Goal: Transaction & Acquisition: Purchase product/service

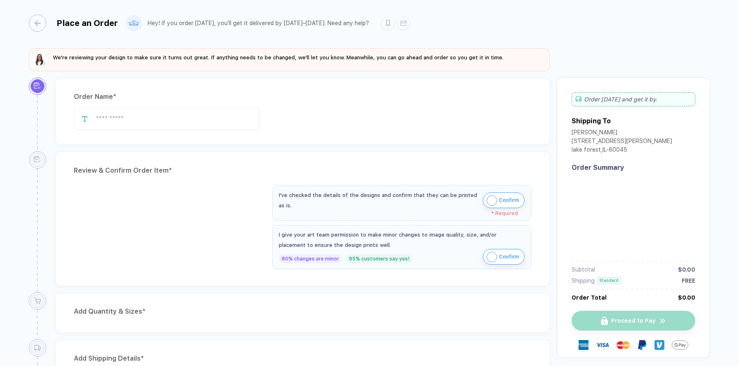
type input "**********"
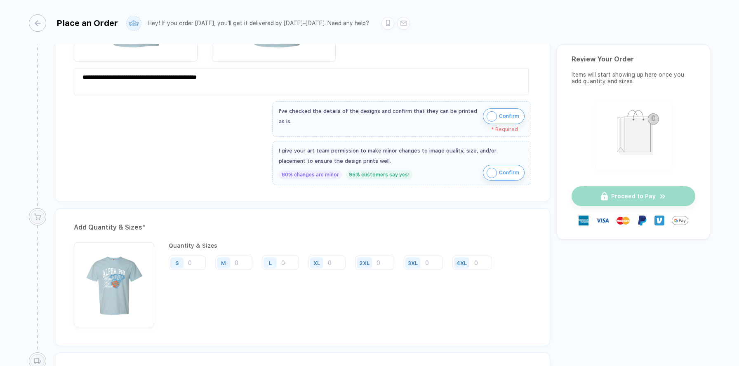
scroll to position [277, 0]
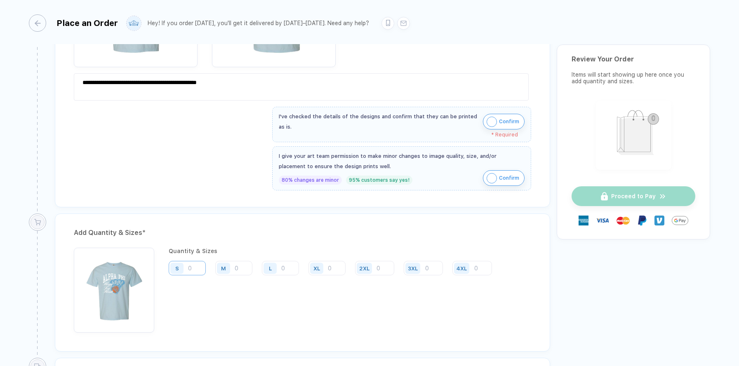
click at [192, 270] on input "number" at bounding box center [187, 268] width 37 height 14
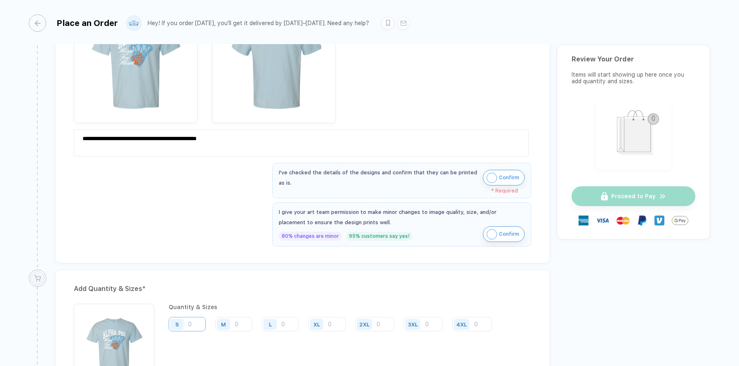
scroll to position [222, 0]
click at [196, 325] on input "number" at bounding box center [187, 323] width 37 height 14
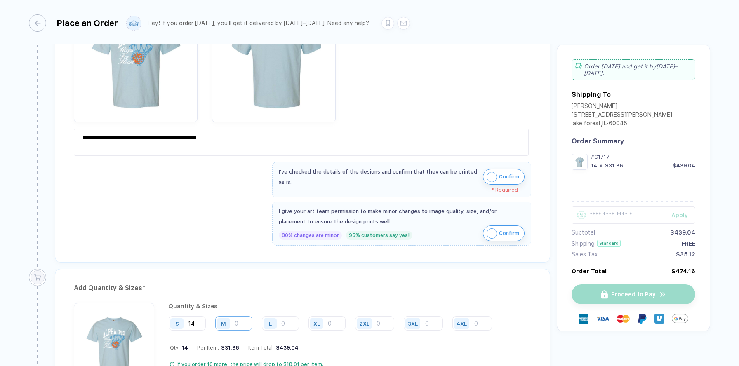
type input "14"
click at [244, 323] on input "number" at bounding box center [233, 323] width 37 height 14
type input "12"
click at [281, 327] on input "number" at bounding box center [280, 323] width 37 height 14
type input "6"
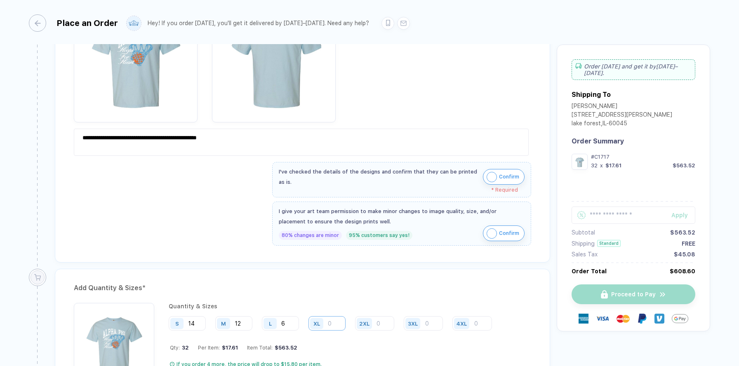
click at [338, 325] on input "number" at bounding box center [326, 323] width 37 height 14
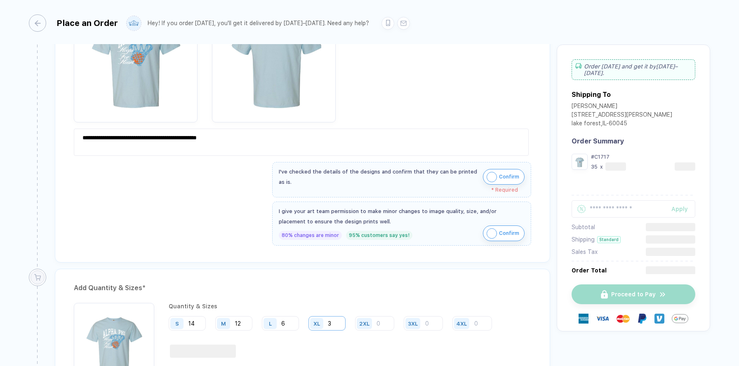
type input "3"
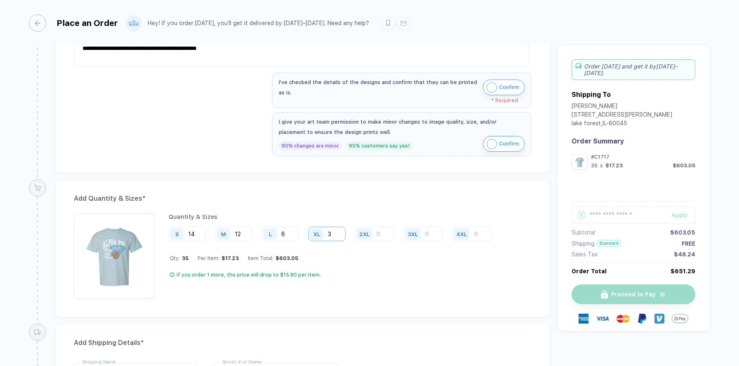
scroll to position [312, 0]
click at [246, 233] on input "12" at bounding box center [233, 233] width 37 height 14
type input "12"
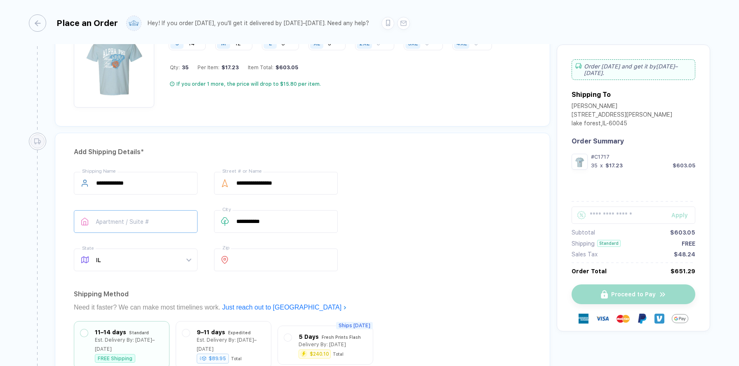
scroll to position [507, 0]
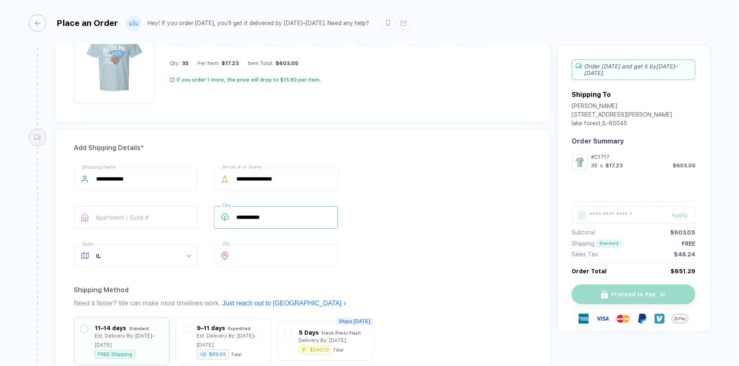
click at [239, 217] on input "**********" at bounding box center [276, 217] width 124 height 23
click at [255, 218] on input "**********" at bounding box center [276, 217] width 124 height 23
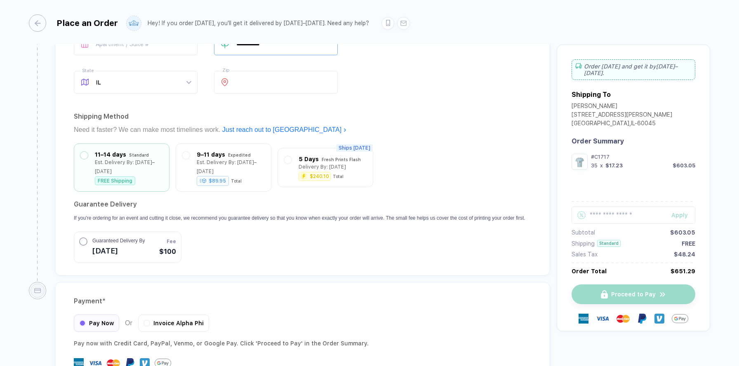
scroll to position [741, 0]
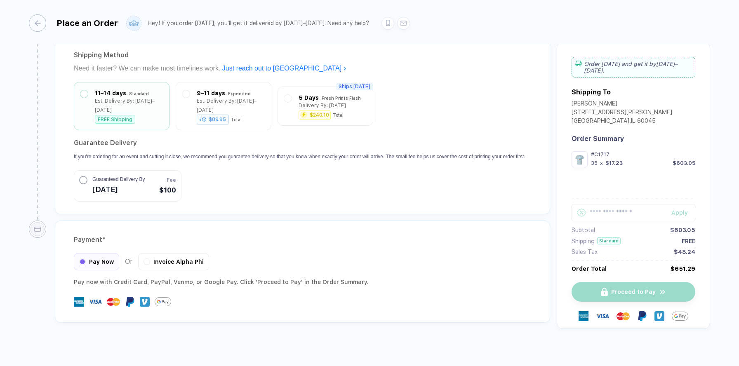
type input "**********"
click at [99, 280] on div "Pay now with Credit Card, PayPal , Venmo , or Google Pay. Click 'Proceed to Pay…" at bounding box center [302, 282] width 457 height 10
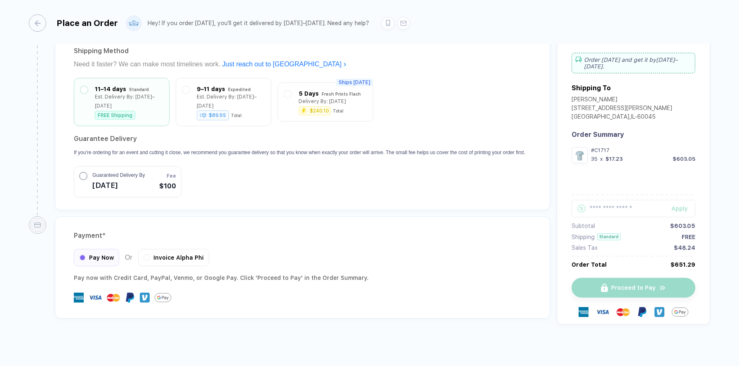
scroll to position [745, 0]
click at [99, 259] on div "Pay Now" at bounding box center [96, 256] width 45 height 17
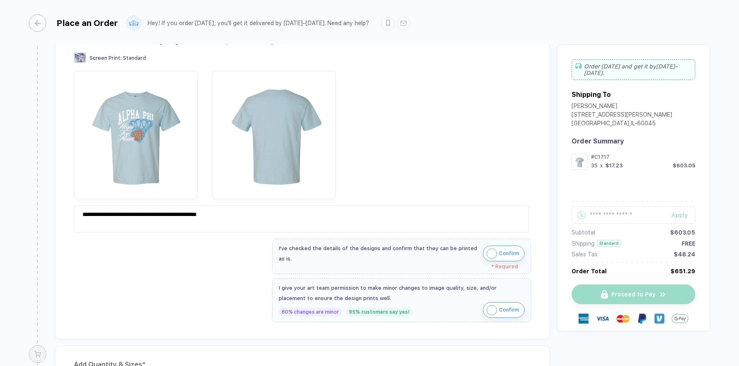
scroll to position [143, 0]
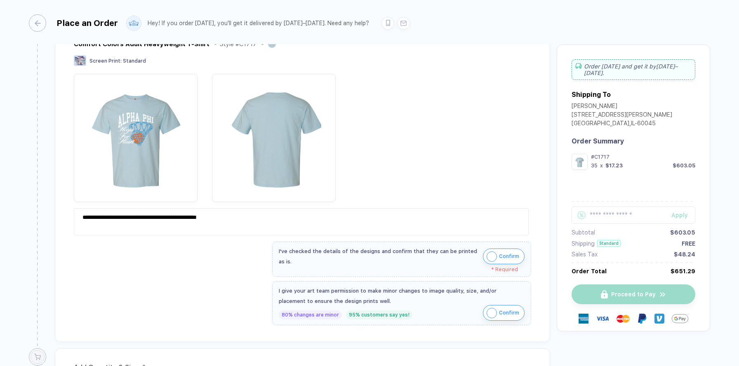
click at [489, 256] on img "button" at bounding box center [491, 256] width 10 height 10
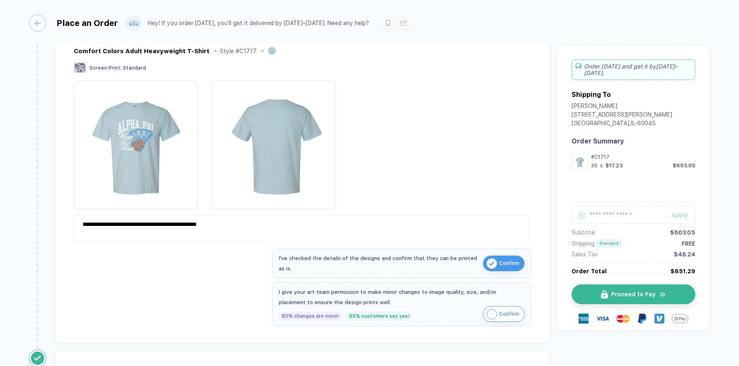
scroll to position [0, 0]
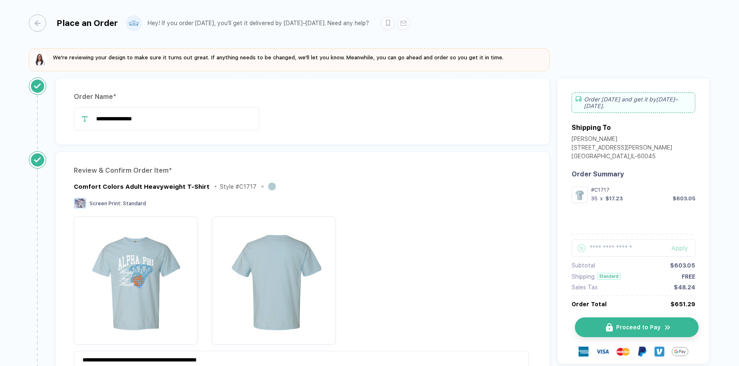
click at [629, 324] on span "Proceed to Pay" at bounding box center [638, 327] width 45 height 7
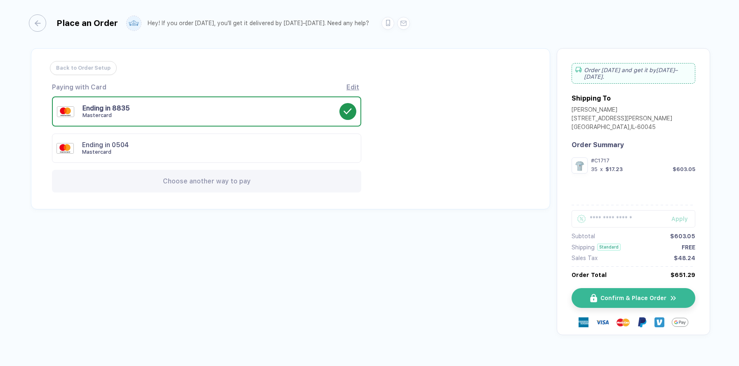
click at [214, 149] on div "Mastercard" at bounding box center [211, 152] width 258 height 7
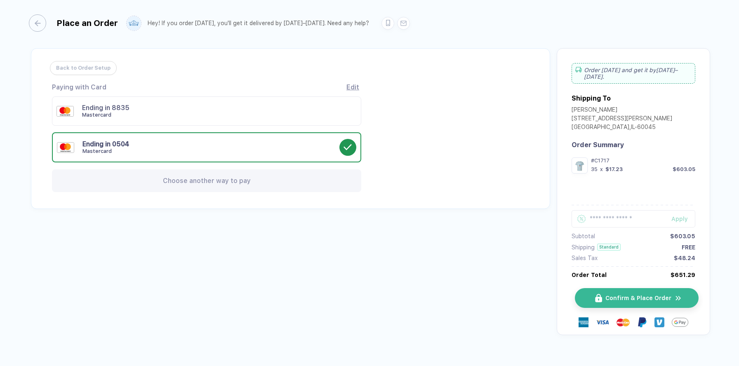
click at [613, 295] on span "Confirm & Place Order" at bounding box center [638, 298] width 66 height 7
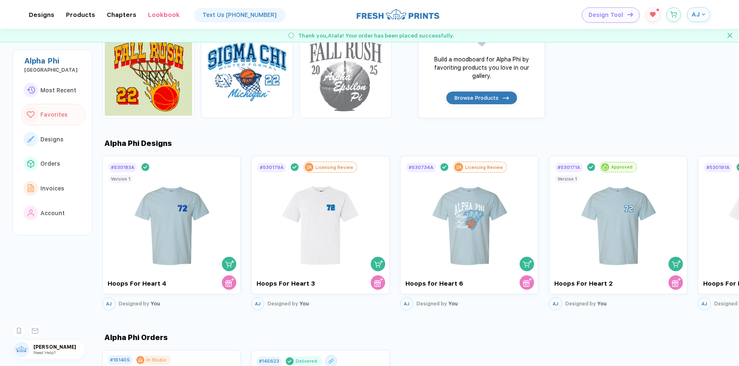
scroll to position [303, 0]
